Goal: Task Accomplishment & Management: Manage account settings

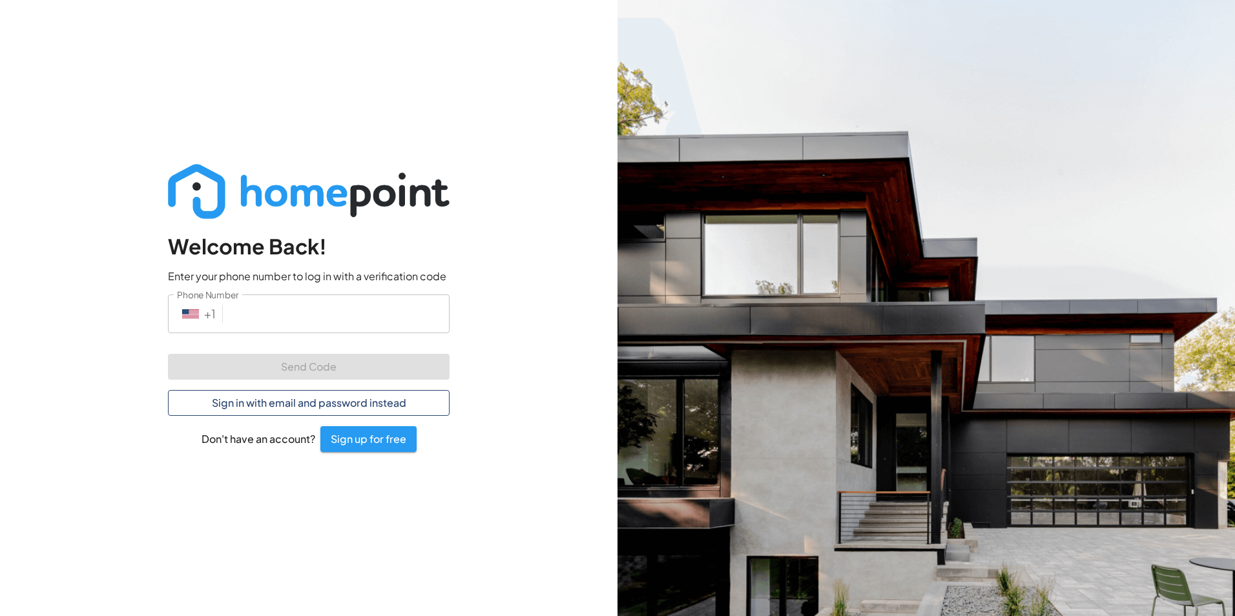
click at [299, 408] on button "Sign in with email and password instead" at bounding box center [309, 403] width 282 height 26
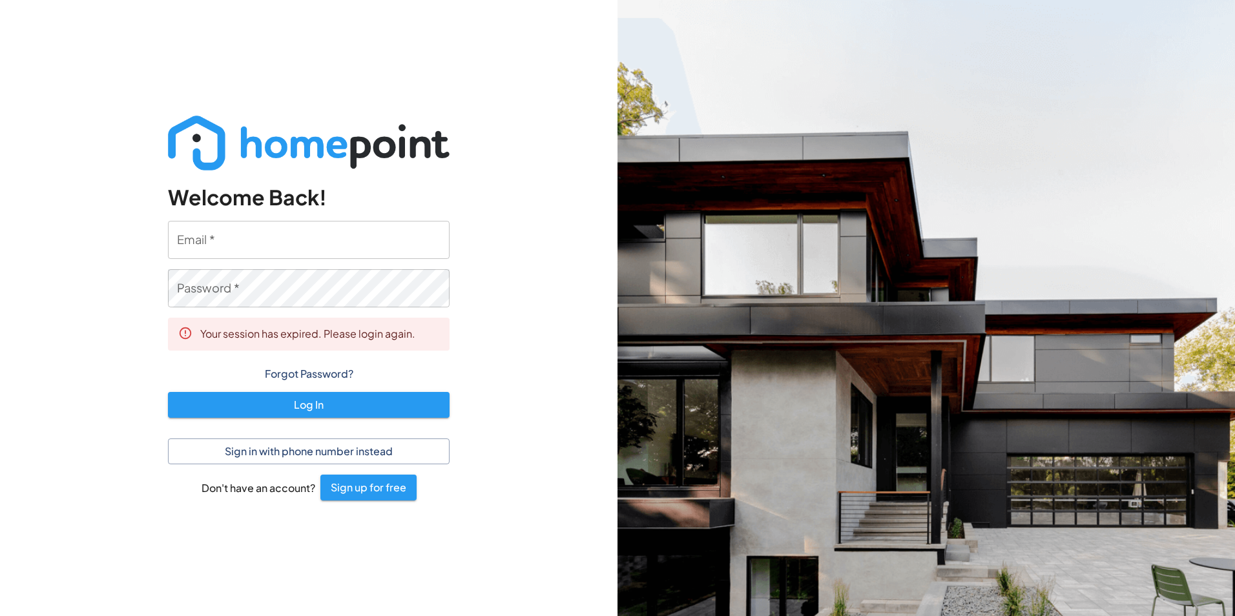
type input "[EMAIL_ADDRESS][DOMAIN_NAME]"
click at [310, 251] on input "[EMAIL_ADDRESS][DOMAIN_NAME]" at bounding box center [309, 240] width 282 height 38
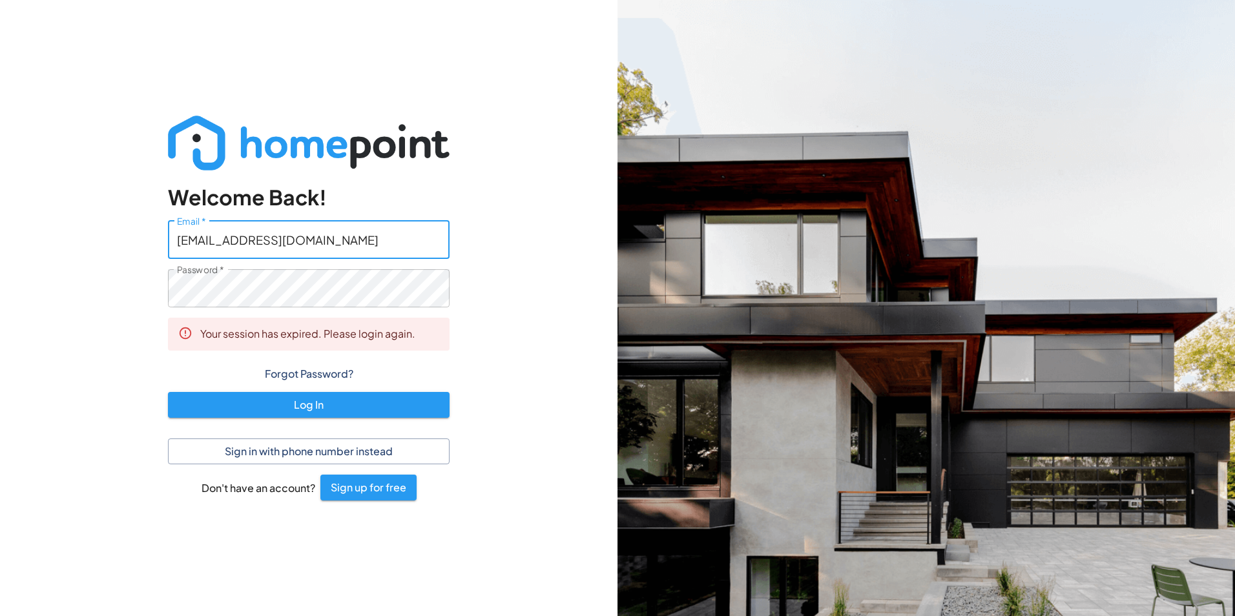
click at [474, 218] on div "Welcome Back! Email   * [EMAIL_ADDRESS][DOMAIN_NAME] Email   * Password   * Pas…" at bounding box center [309, 308] width 618 height 616
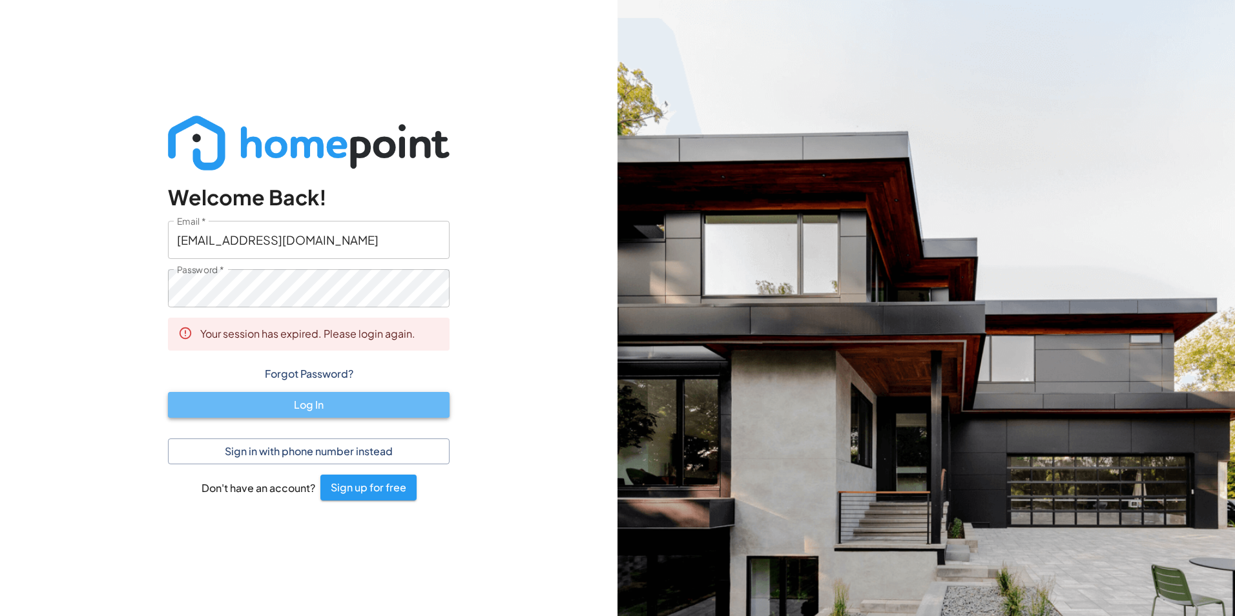
click at [303, 404] on button "Log In" at bounding box center [309, 405] width 282 height 26
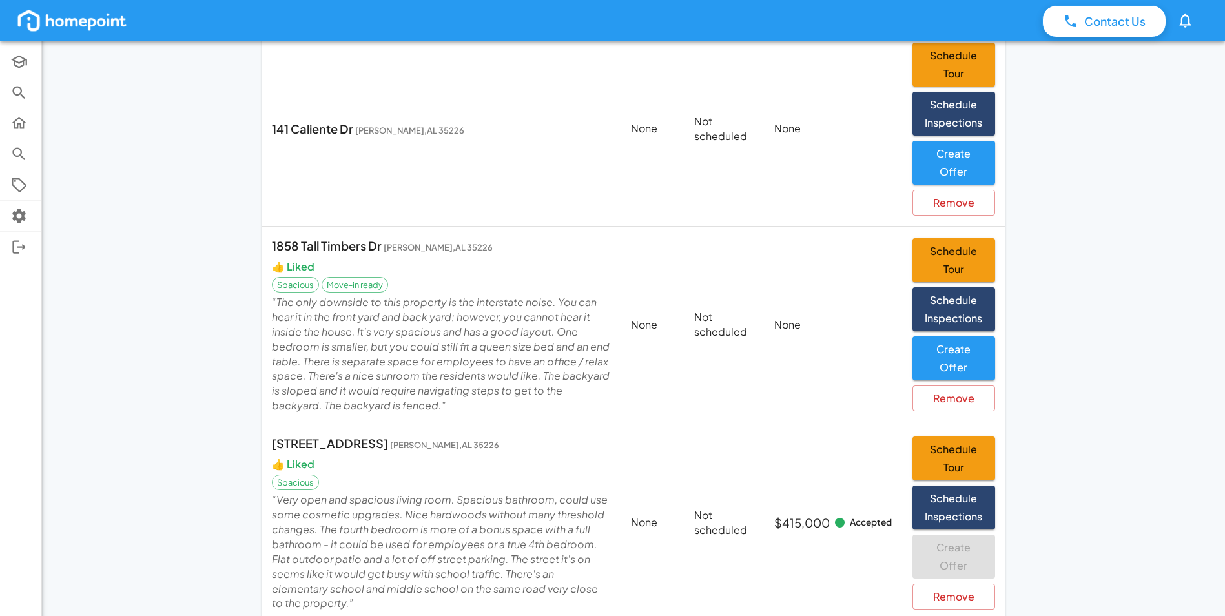
scroll to position [328, 0]
click at [517, 335] on p "“ The only downside to this property is the interstate noise. You can hear it i…" at bounding box center [441, 354] width 339 height 118
click at [352, 278] on span "Move-in ready" at bounding box center [354, 284] width 65 height 12
click at [309, 236] on p "[STREET_ADDRESS][PERSON_NAME]" at bounding box center [441, 244] width 339 height 17
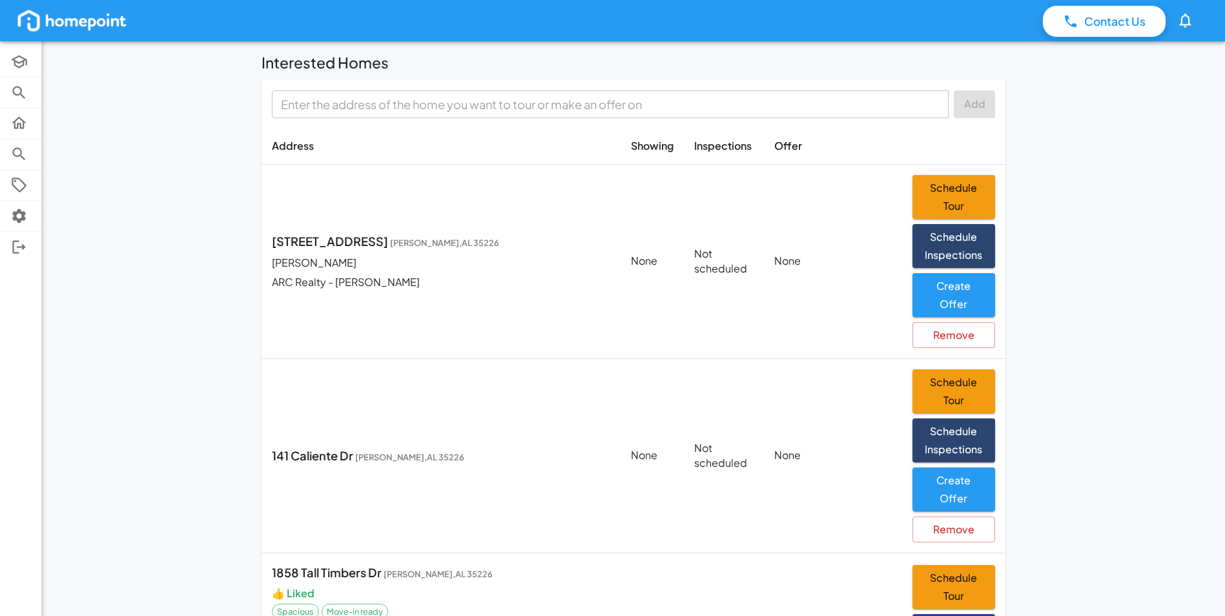
scroll to position [0, 0]
drag, startPoint x: 273, startPoint y: 533, endPoint x: 381, endPoint y: 531, distance: 108.5
click at [381, 565] on p "[STREET_ADDRESS][PERSON_NAME]" at bounding box center [441, 573] width 339 height 17
drag, startPoint x: 381, startPoint y: 531, endPoint x: 360, endPoint y: 534, distance: 21.6
